Goal: Information Seeking & Learning: Learn about a topic

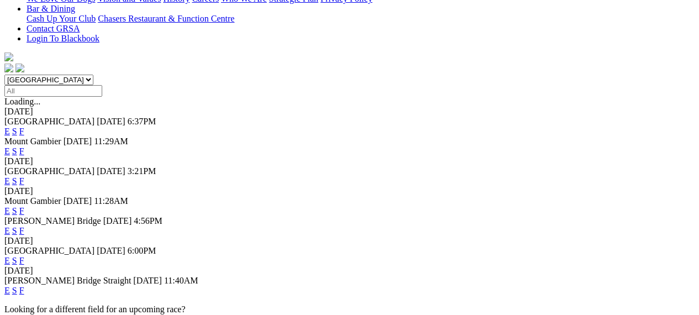
scroll to position [321, 0]
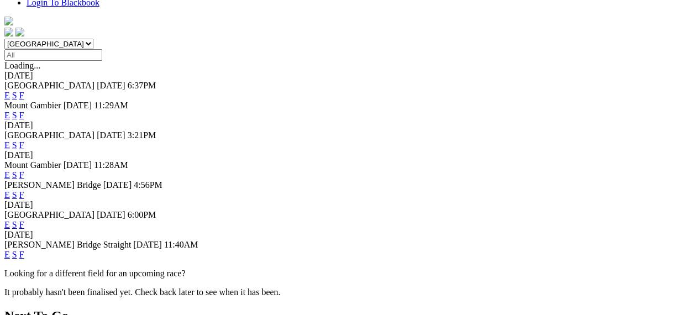
click at [10, 220] on link "E" at bounding box center [7, 224] width 6 height 9
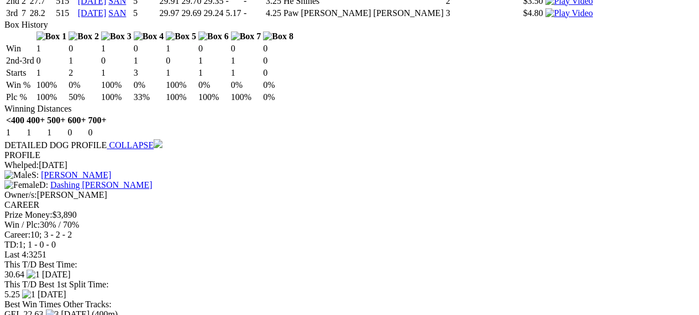
scroll to position [1509, 0]
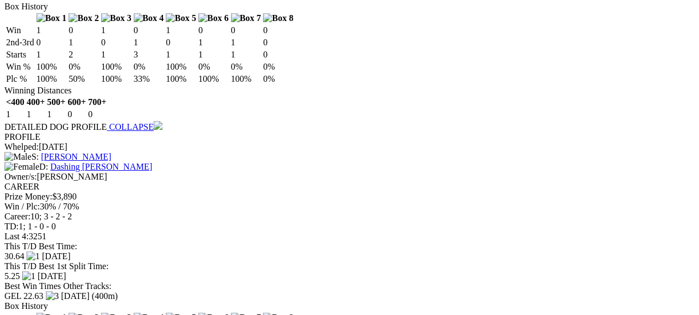
scroll to position [1540, 0]
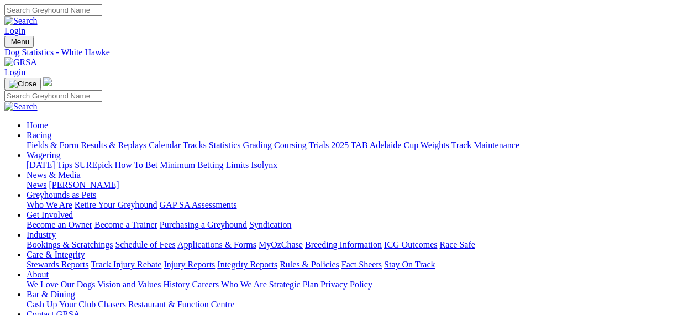
click at [51, 130] on link "Racing" at bounding box center [39, 134] width 25 height 9
click at [40, 140] on link "Fields & Form" at bounding box center [53, 144] width 52 height 9
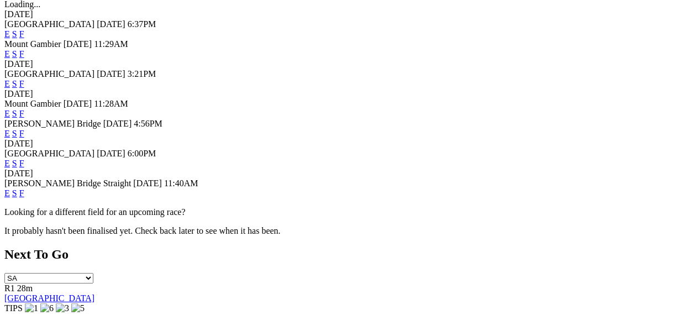
scroll to position [383, 0]
click at [24, 158] on link "F" at bounding box center [21, 162] width 5 height 9
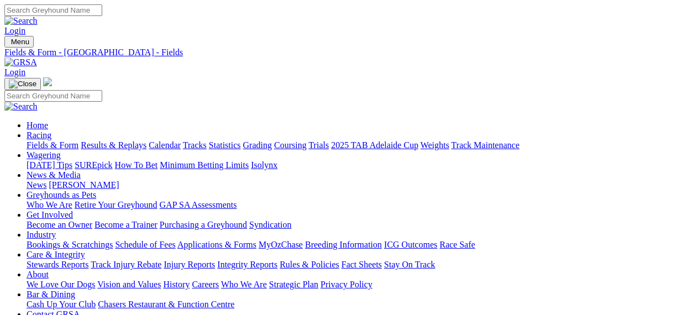
click at [51, 140] on link "Fields & Form" at bounding box center [53, 144] width 52 height 9
